Goal: Entertainment & Leisure: Consume media (video, audio)

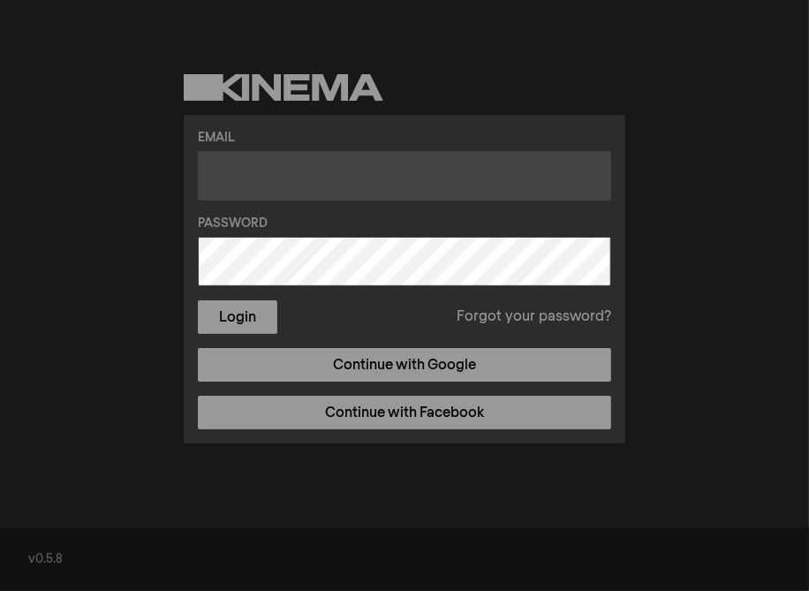
click at [241, 175] on input "text" at bounding box center [404, 175] width 413 height 49
click at [252, 182] on input "text" at bounding box center [404, 175] width 413 height 49
type input "miketbradley@hotmail.com"
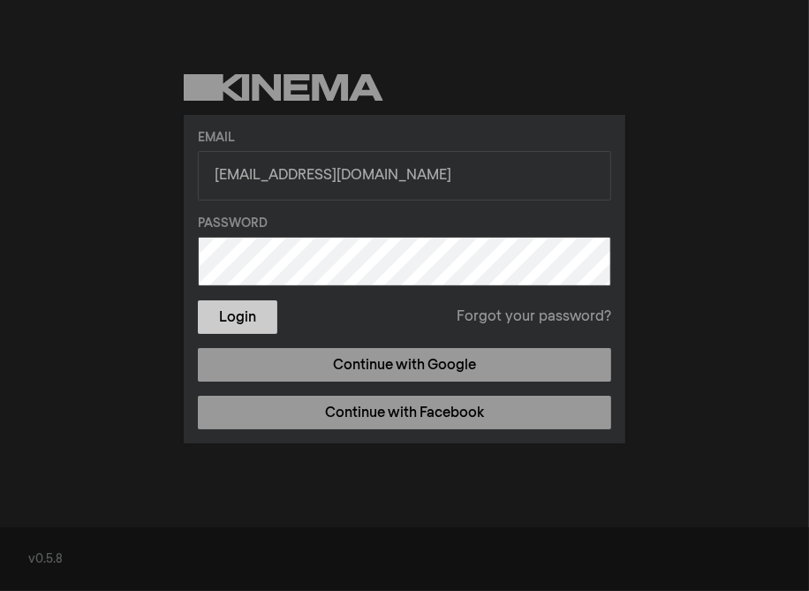
click at [255, 314] on button "Login" at bounding box center [238, 317] width 80 height 34
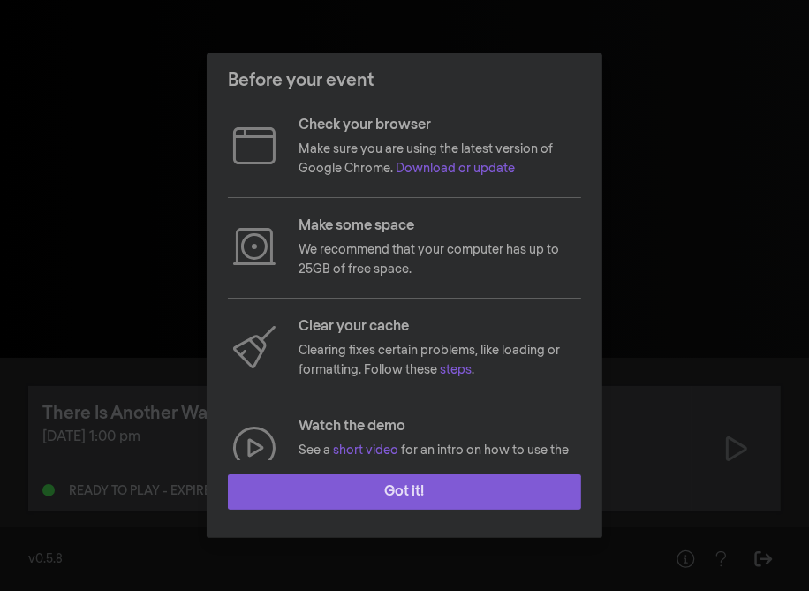
click at [411, 486] on button "Got it!" at bounding box center [404, 491] width 353 height 35
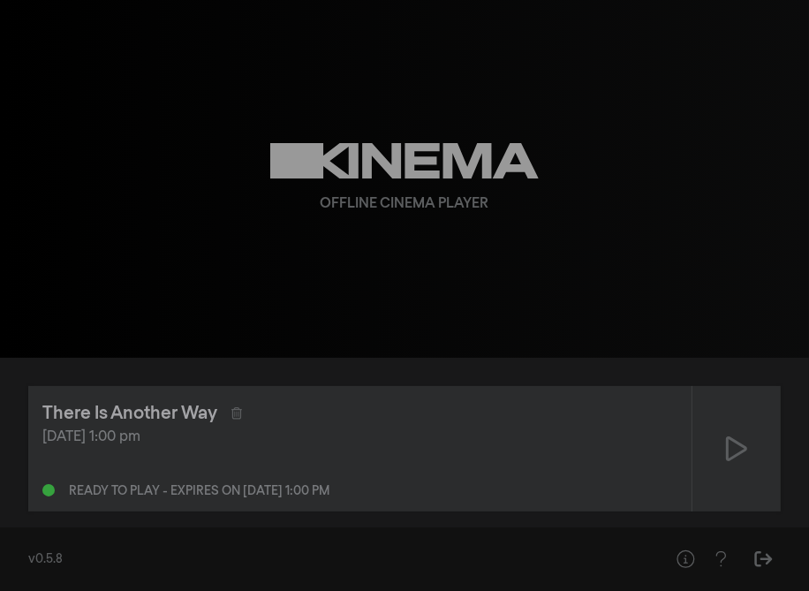
click at [100, 411] on div "There Is Another Way" at bounding box center [129, 413] width 175 height 27
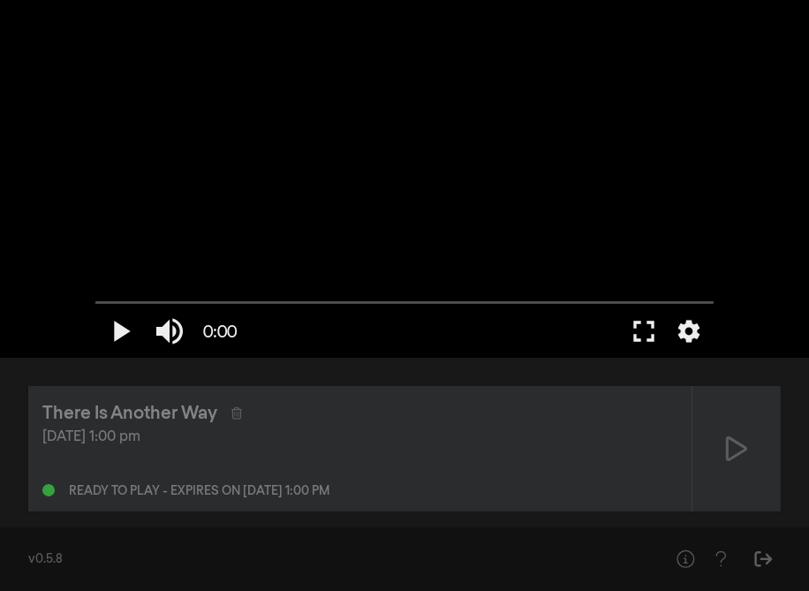
click at [47, 485] on div at bounding box center [48, 490] width 12 height 12
click at [137, 486] on div "Ready to play - expires on Sep 28, 2025 at 1:00 pm" at bounding box center [199, 491] width 261 height 12
click at [193, 406] on div "There Is Another Way" at bounding box center [129, 413] width 175 height 27
click at [121, 329] on button "play_arrow" at bounding box center [119, 331] width 49 height 53
click at [704, 348] on button "settings" at bounding box center [689, 331] width 41 height 53
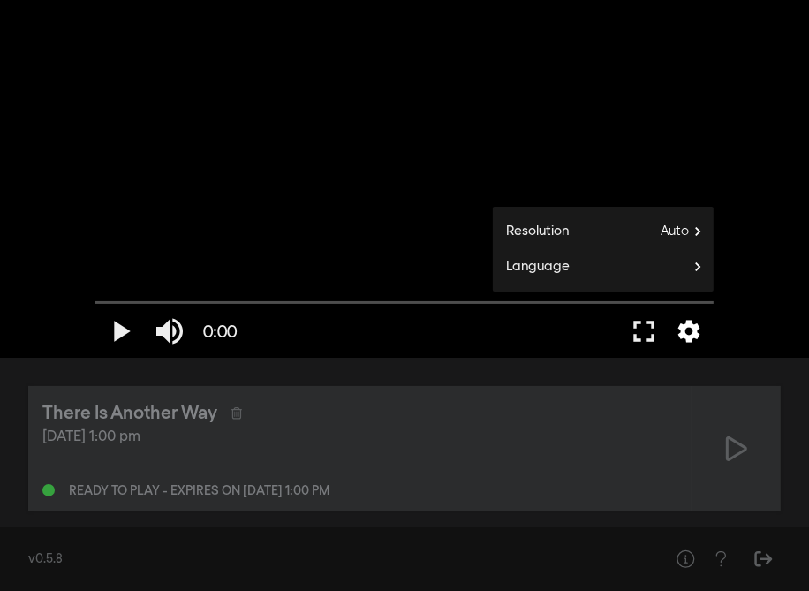
click at [683, 322] on button "settings" at bounding box center [689, 331] width 41 height 53
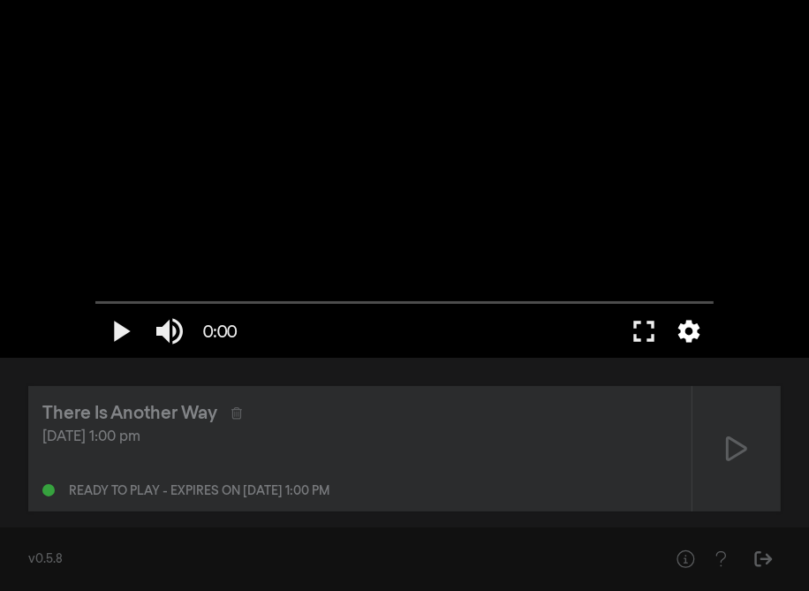
click at [689, 330] on button "settings" at bounding box center [689, 331] width 41 height 53
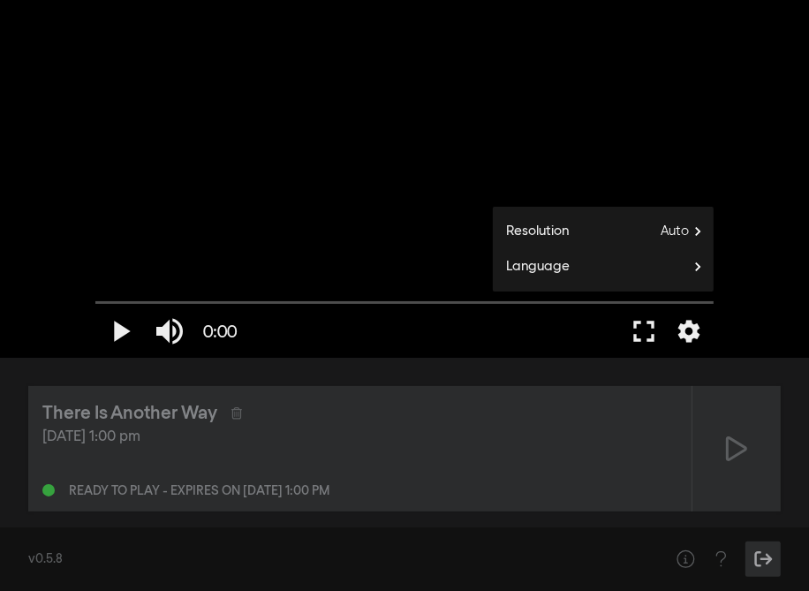
click at [759, 559] on icon "Sign Out" at bounding box center [764, 559] width 22 height 18
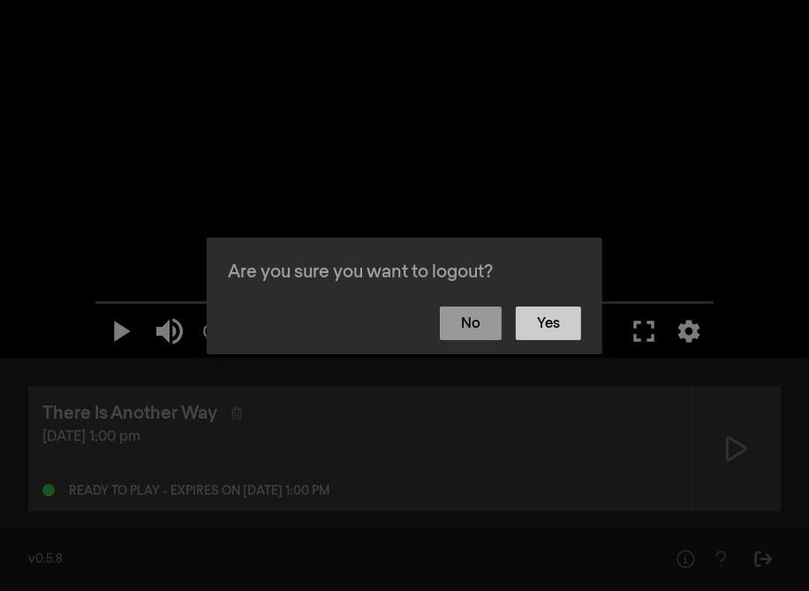
click at [545, 324] on button "Yes" at bounding box center [548, 324] width 65 height 34
